Goal: Browse casually

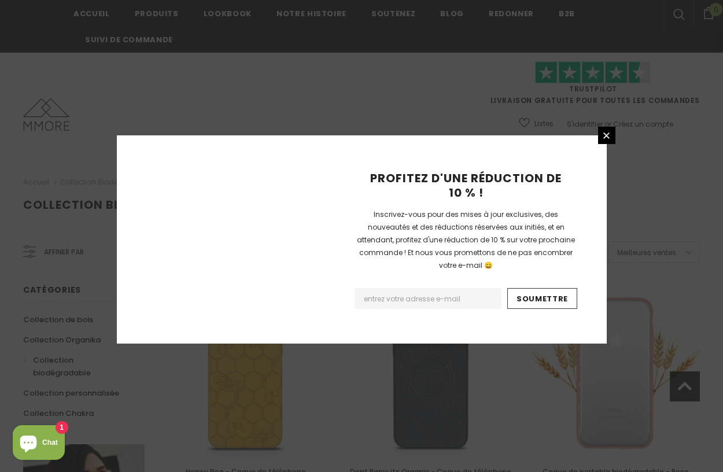
scroll to position [827, 0]
